Goal: Task Accomplishment & Management: Complete application form

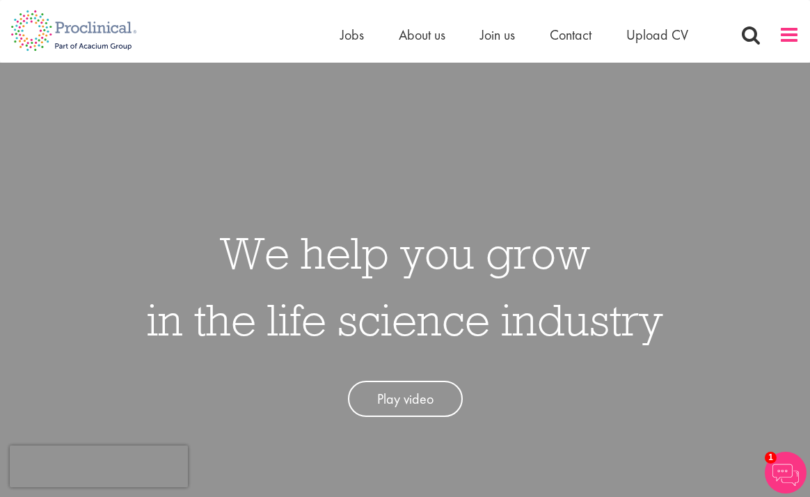
click at [785, 36] on span at bounding box center [788, 34] width 21 height 21
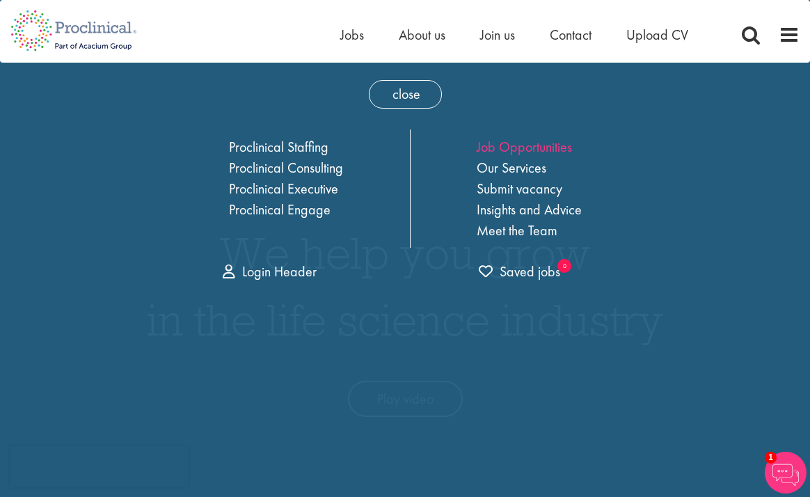
click at [535, 150] on link "Job Opportunities" at bounding box center [523, 147] width 95 height 18
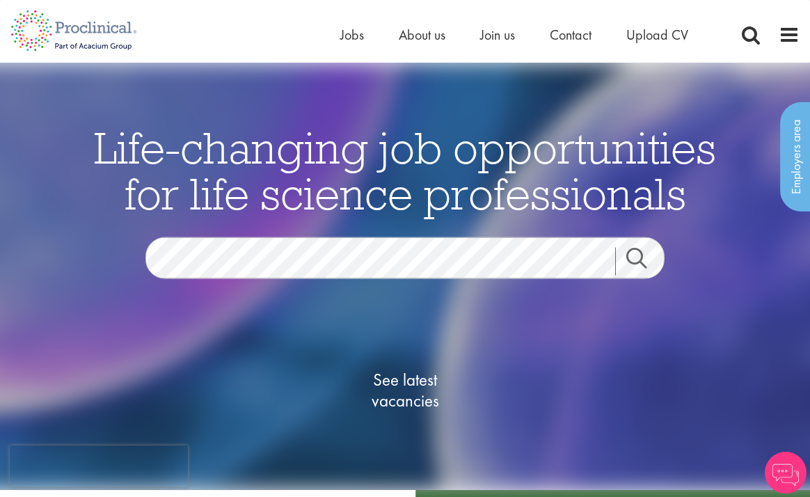
click at [640, 260] on link "Search" at bounding box center [645, 261] width 60 height 28
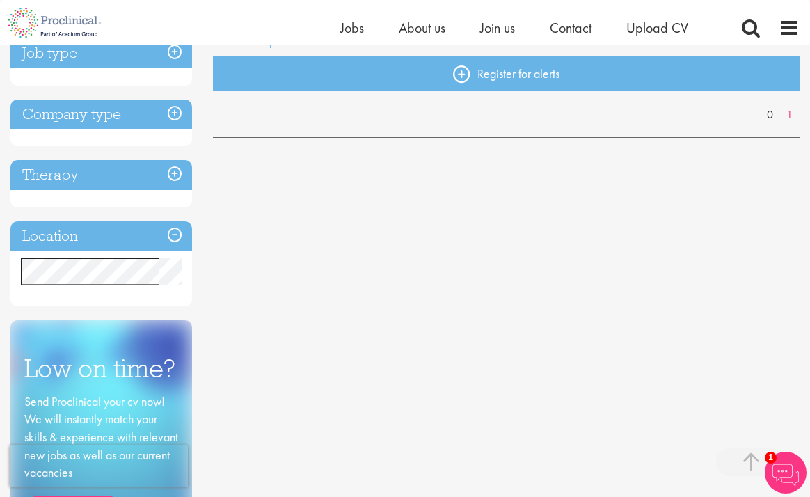
scroll to position [295, 0]
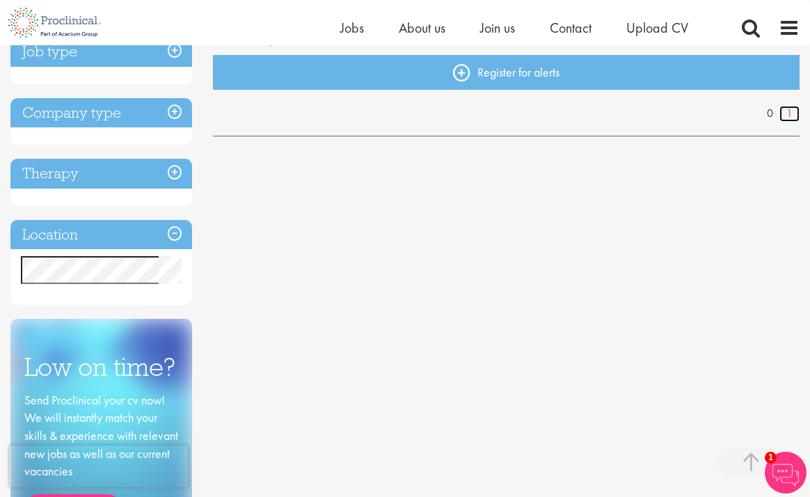
click at [789, 115] on link "1" at bounding box center [789, 114] width 20 height 16
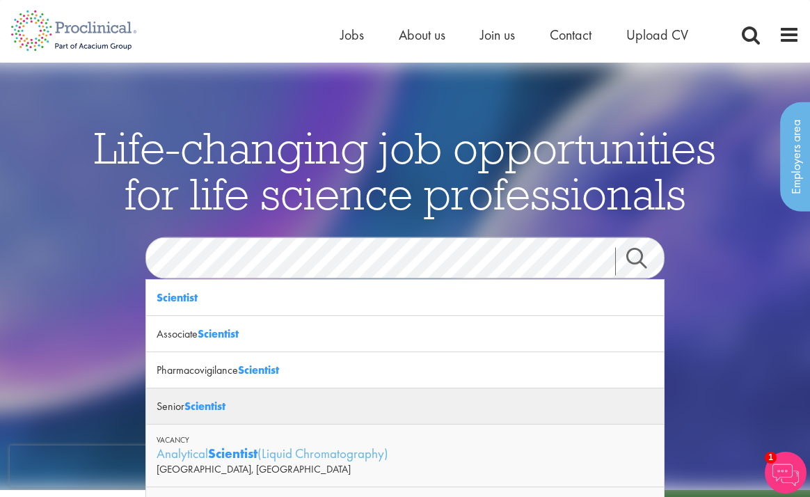
click at [202, 409] on strong "Scientist" at bounding box center [204, 406] width 41 height 15
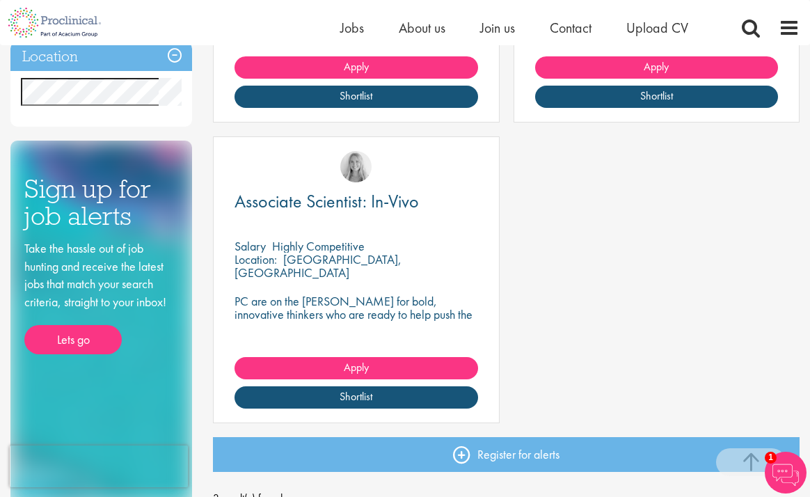
scroll to position [445, 0]
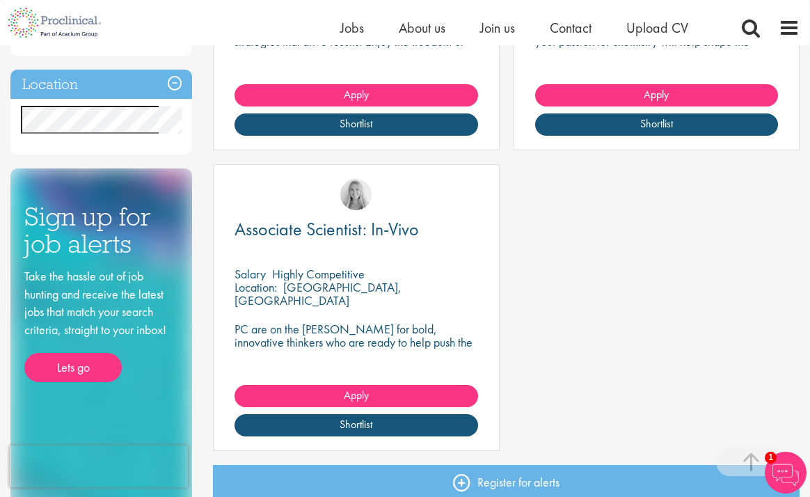
click at [319, 290] on p "[GEOGRAPHIC_DATA], [GEOGRAPHIC_DATA]" at bounding box center [317, 293] width 167 height 29
click at [325, 275] on p "Highly Competitive" at bounding box center [318, 274] width 93 height 16
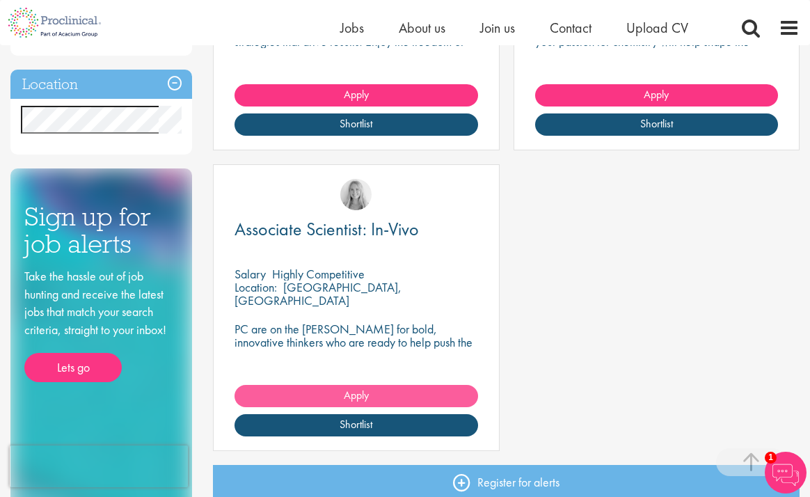
click at [359, 395] on span "Apply" at bounding box center [356, 394] width 25 height 15
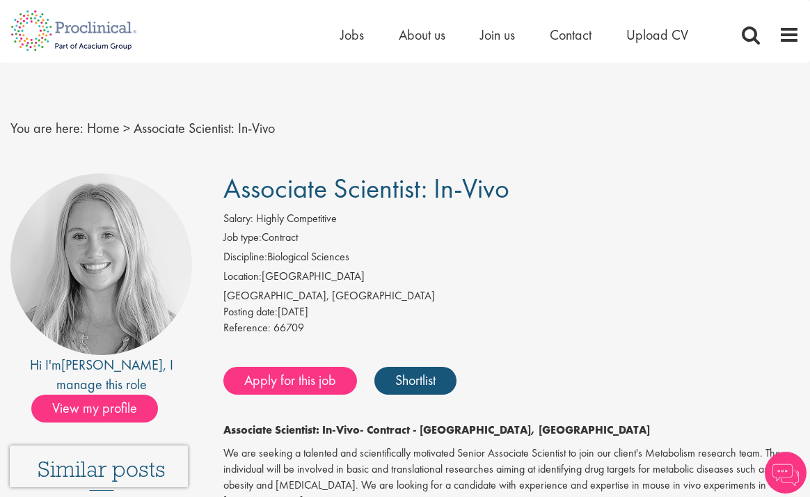
click at [525, 291] on div "[GEOGRAPHIC_DATA], [GEOGRAPHIC_DATA]" at bounding box center [511, 296] width 576 height 16
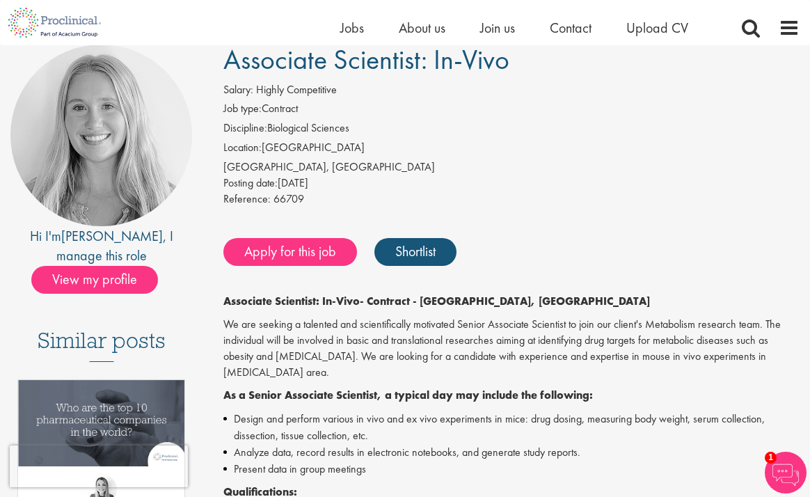
scroll to position [83, 0]
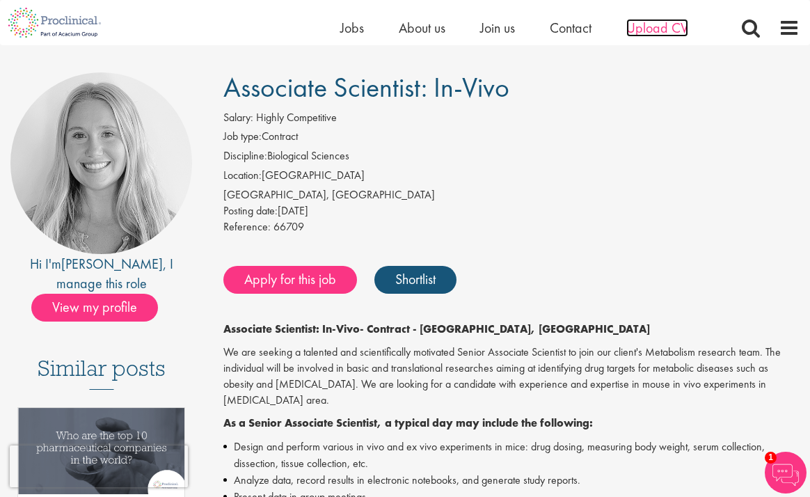
click at [646, 29] on span "Upload CV" at bounding box center [657, 28] width 62 height 18
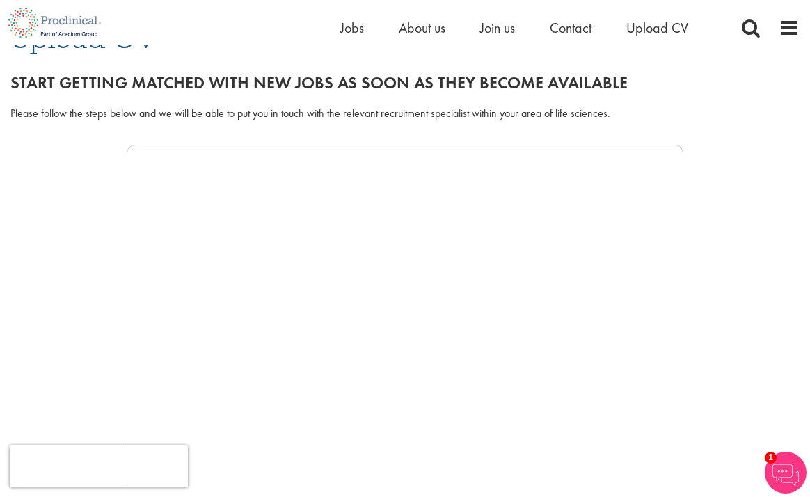
scroll to position [139, 0]
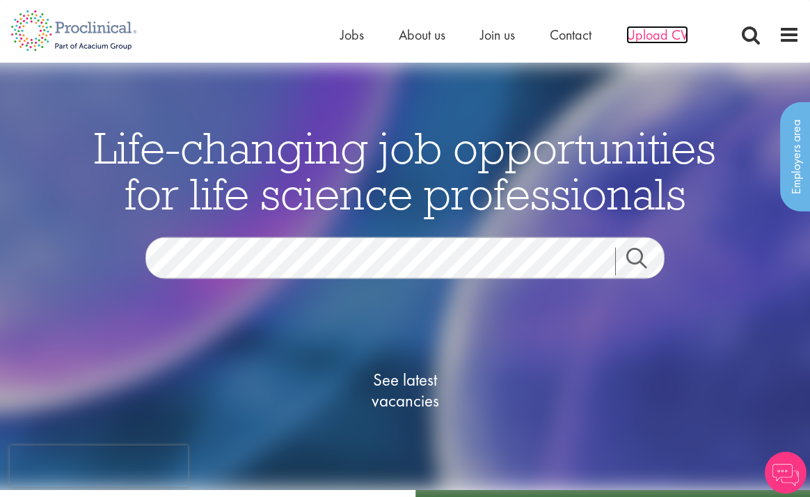
click at [652, 40] on span "Upload CV" at bounding box center [657, 35] width 62 height 18
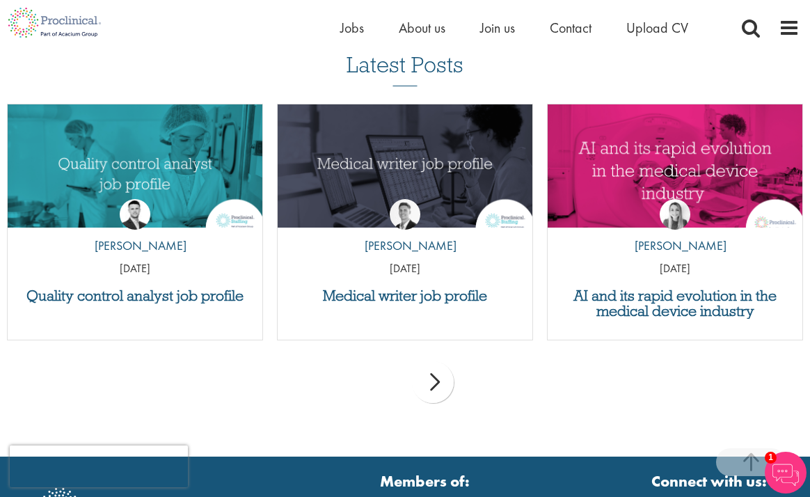
scroll to position [1447, 0]
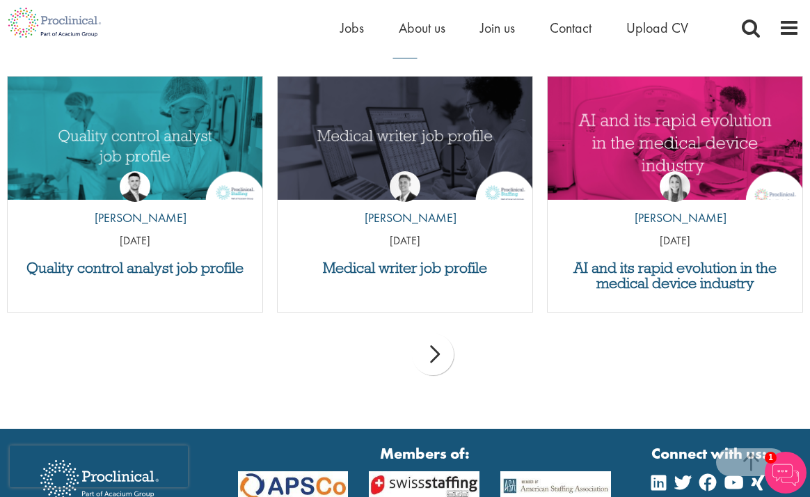
click at [134, 155] on div "by Joshua Godden 14 Aug 25" at bounding box center [135, 205] width 255 height 103
click at [137, 275] on h3 "Quality control analyst job profile" at bounding box center [135, 267] width 241 height 15
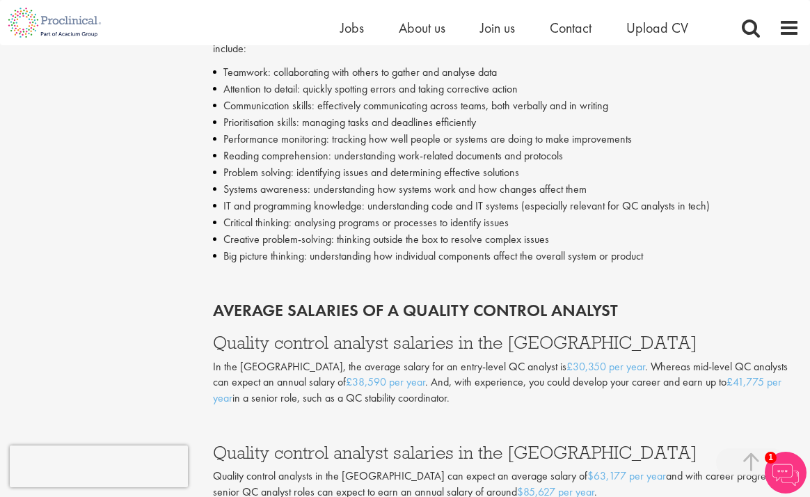
scroll to position [2254, 0]
